Goal: Information Seeking & Learning: Learn about a topic

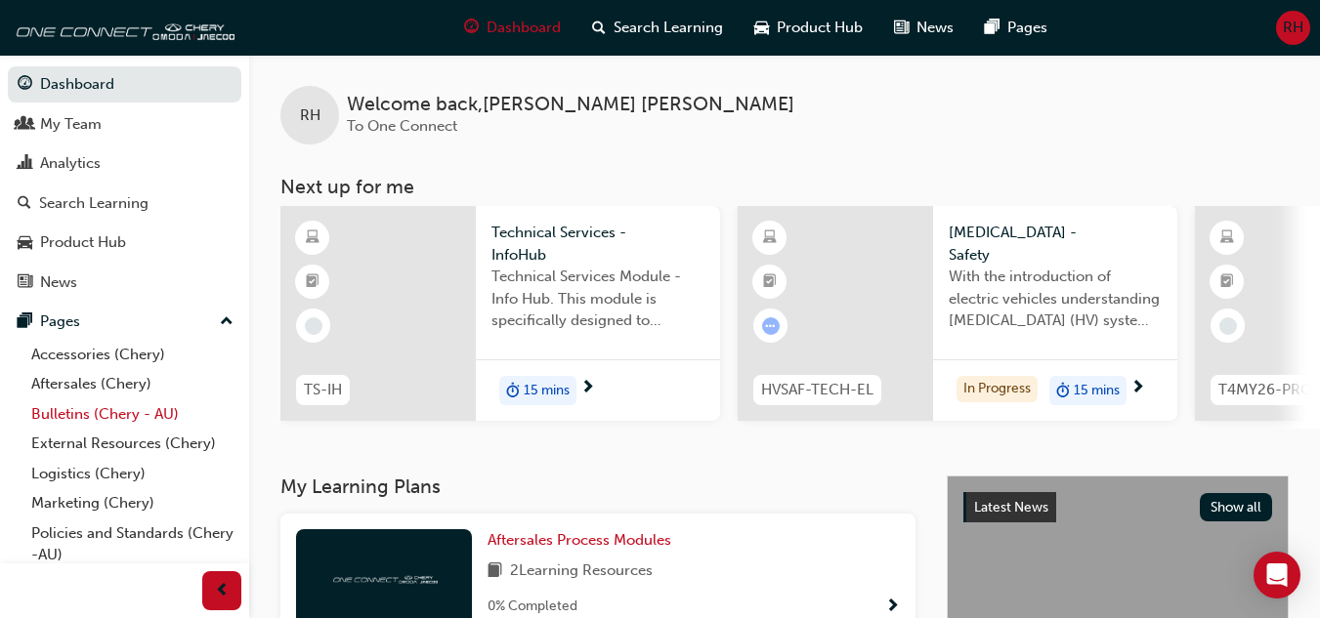
click at [59, 414] on link "Bulletins (Chery - AU)" at bounding box center [132, 414] width 218 height 30
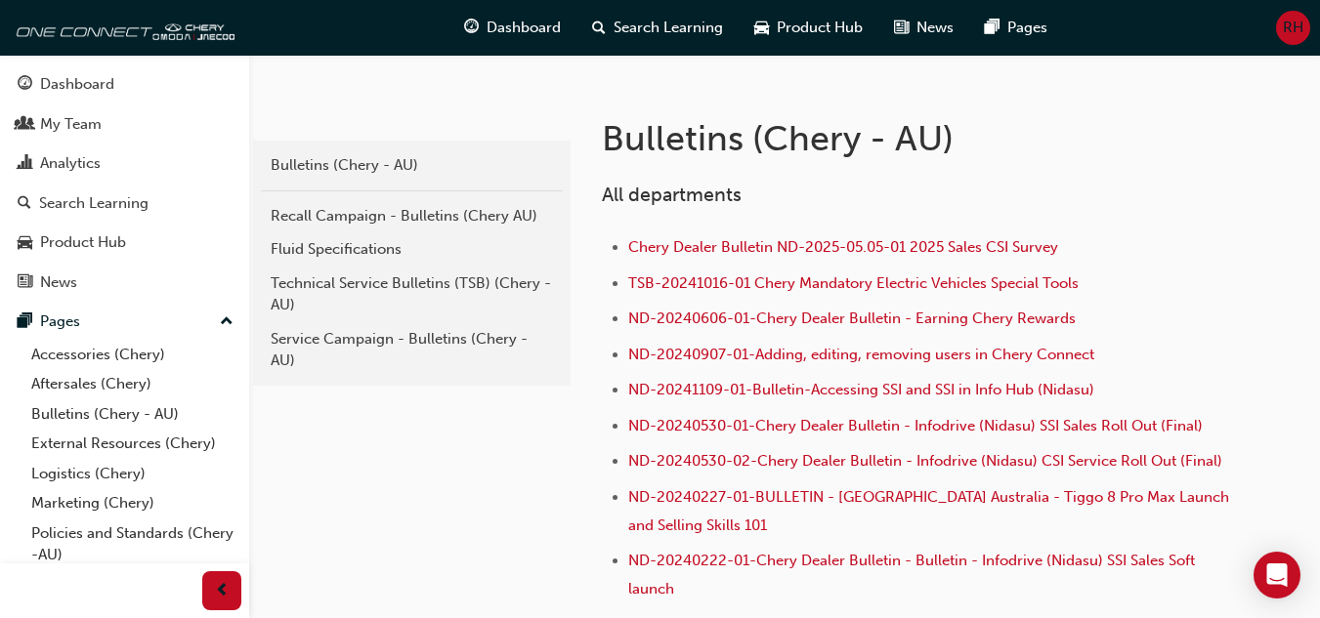
scroll to position [416, 0]
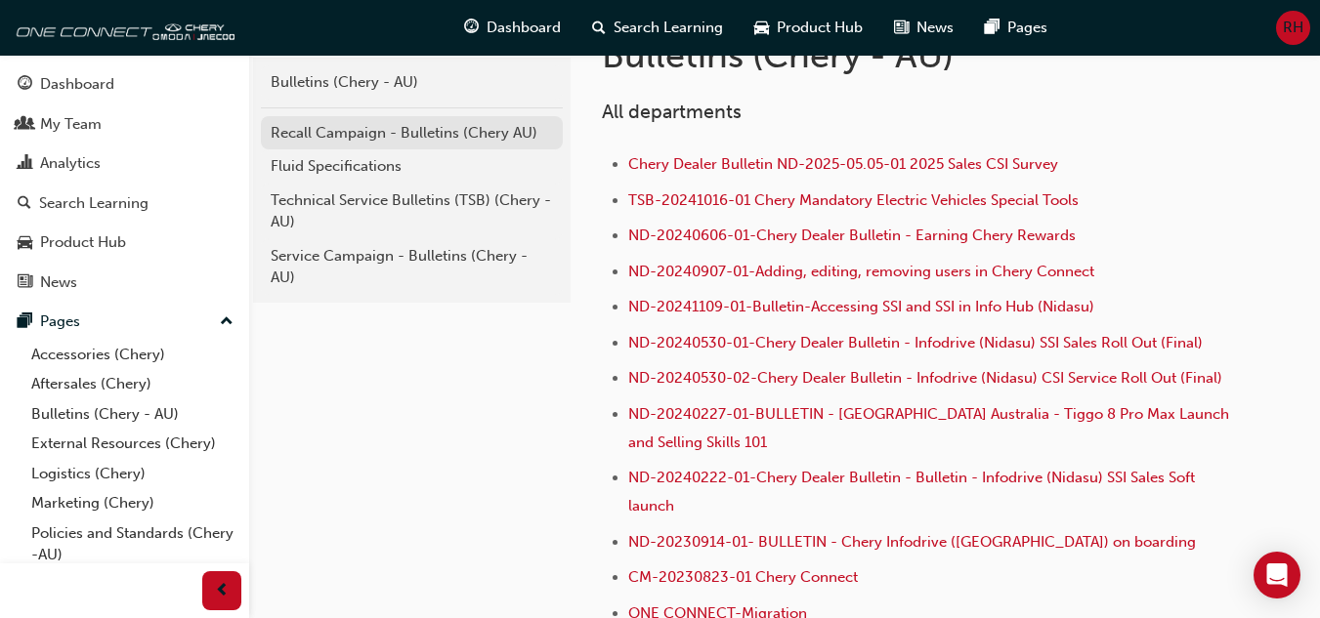
click at [307, 135] on div "Recall Campaign - Bulletins (Chery AU)" at bounding box center [412, 133] width 282 height 22
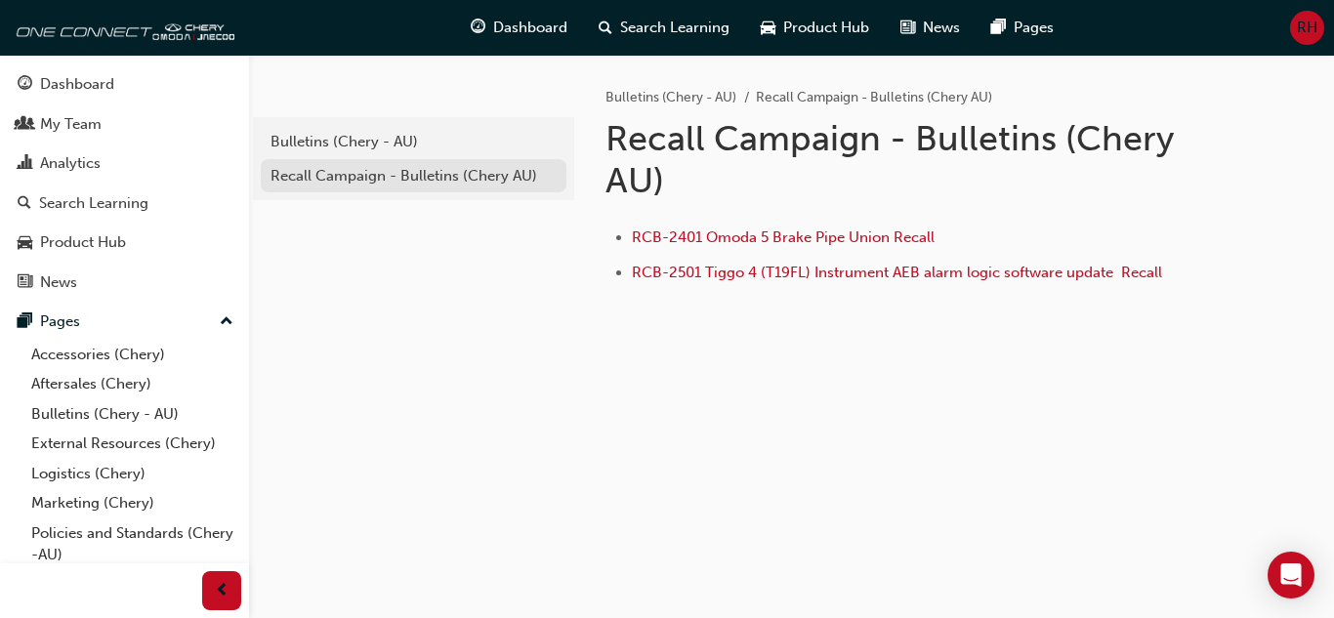
click at [336, 179] on div "Recall Campaign - Bulletins (Chery AU)" at bounding box center [414, 176] width 286 height 22
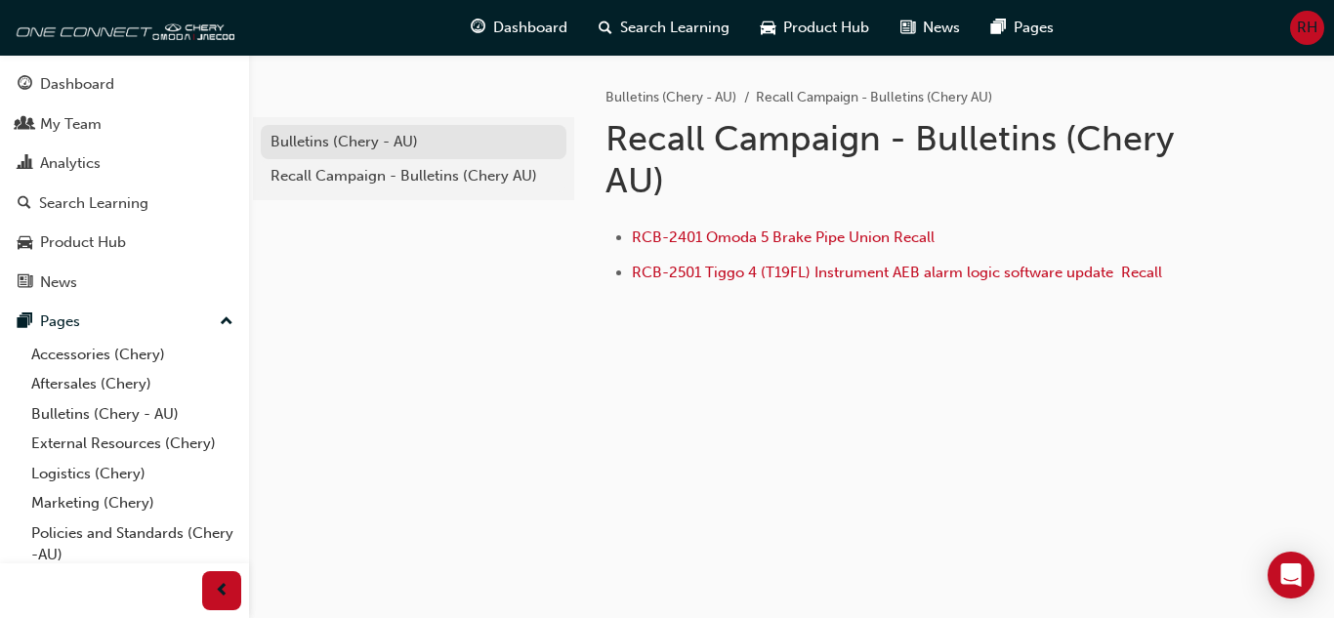
click at [335, 149] on div "Bulletins (Chery - AU)" at bounding box center [414, 142] width 286 height 22
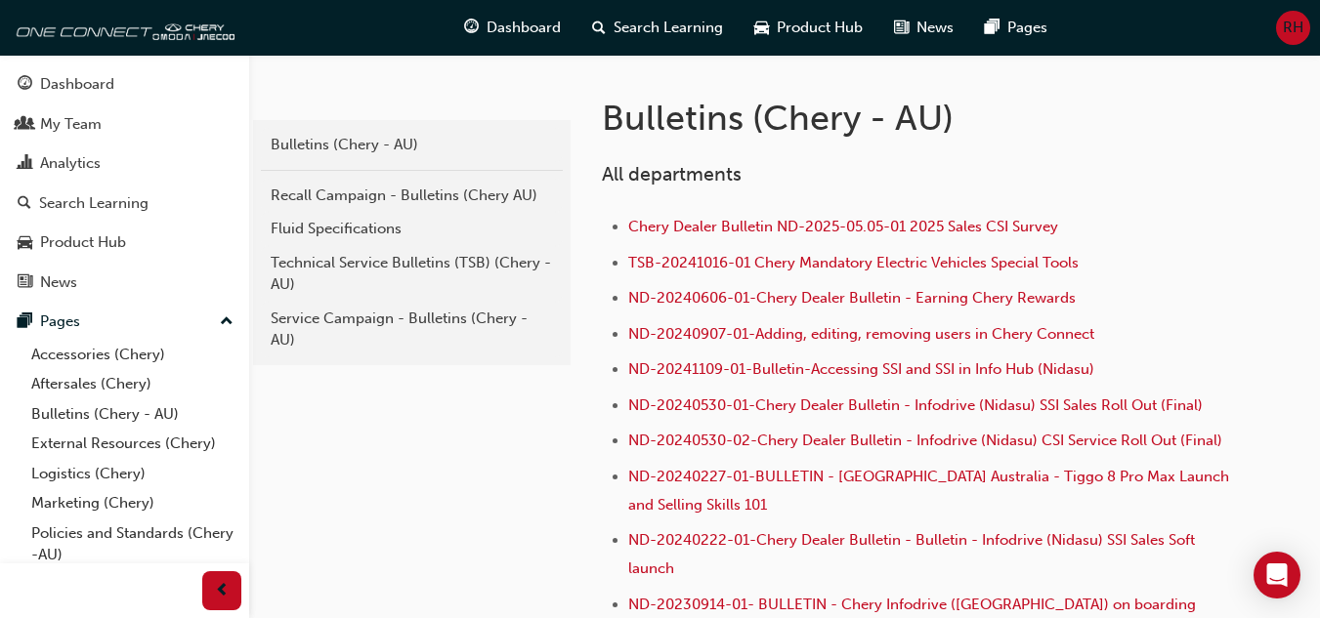
scroll to position [333, 0]
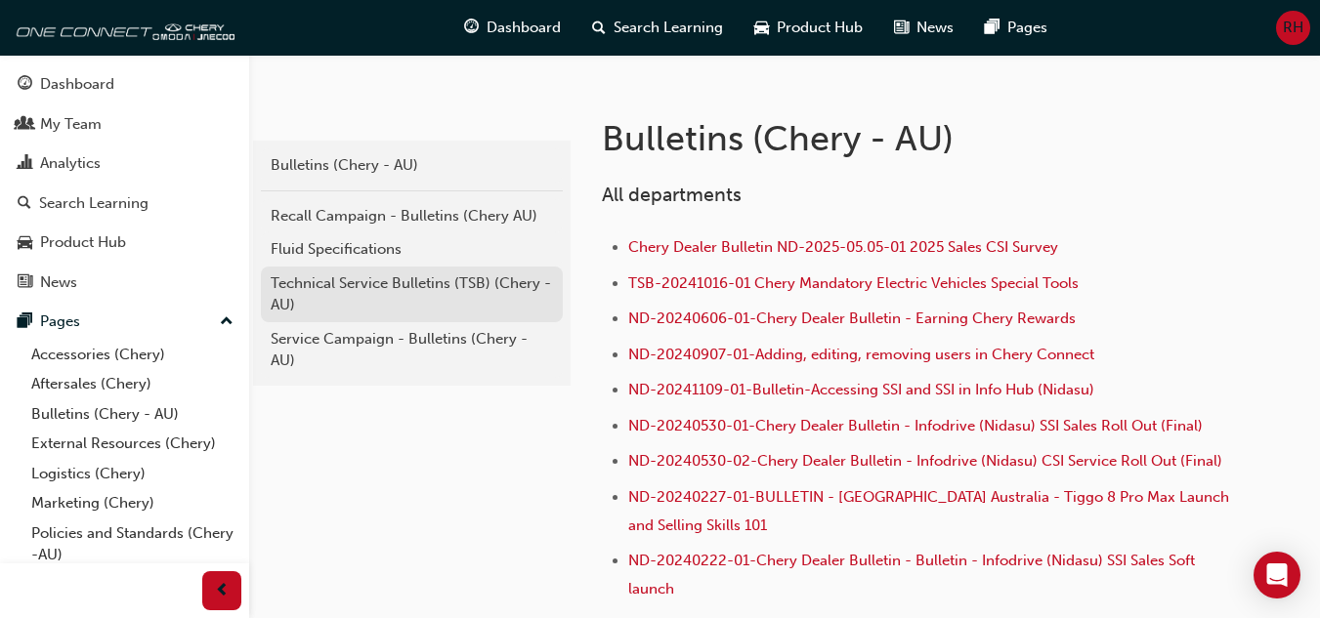
click at [399, 292] on div "Technical Service Bulletins (TSB) (Chery - AU)" at bounding box center [412, 295] width 282 height 44
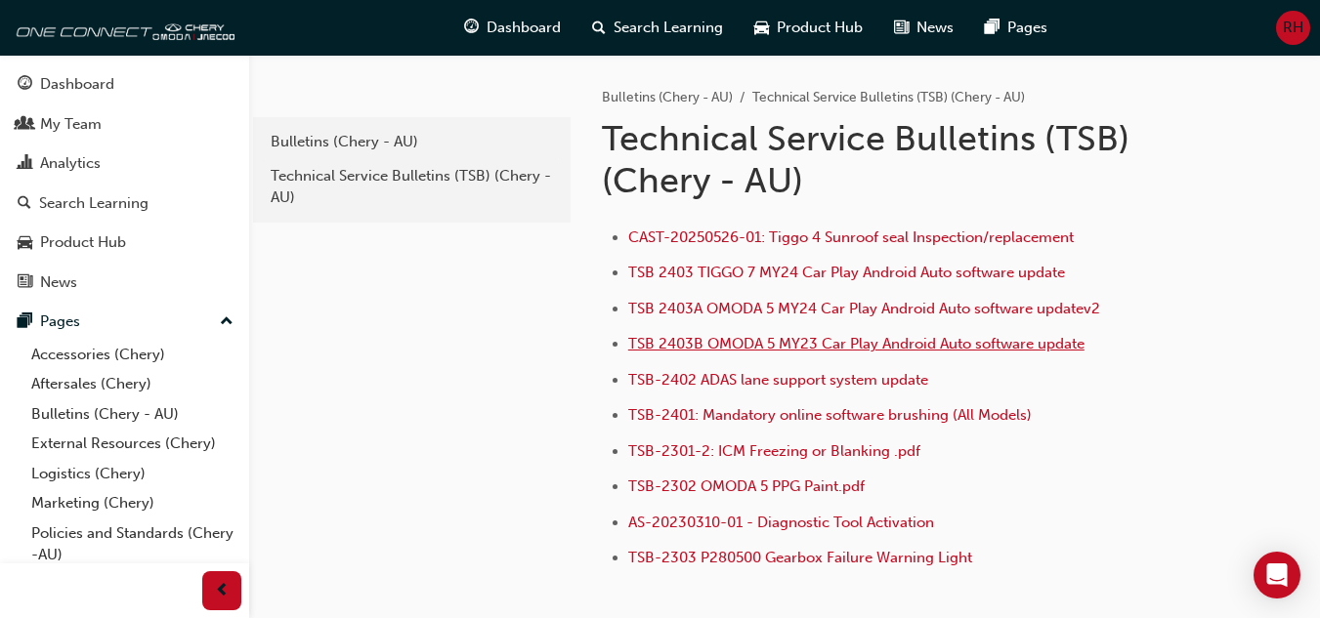
click at [792, 347] on span "TSB 2403B OMODA 5 MY23 Car Play Android Auto software update" at bounding box center [856, 344] width 456 height 18
